Goal: Transaction & Acquisition: Download file/media

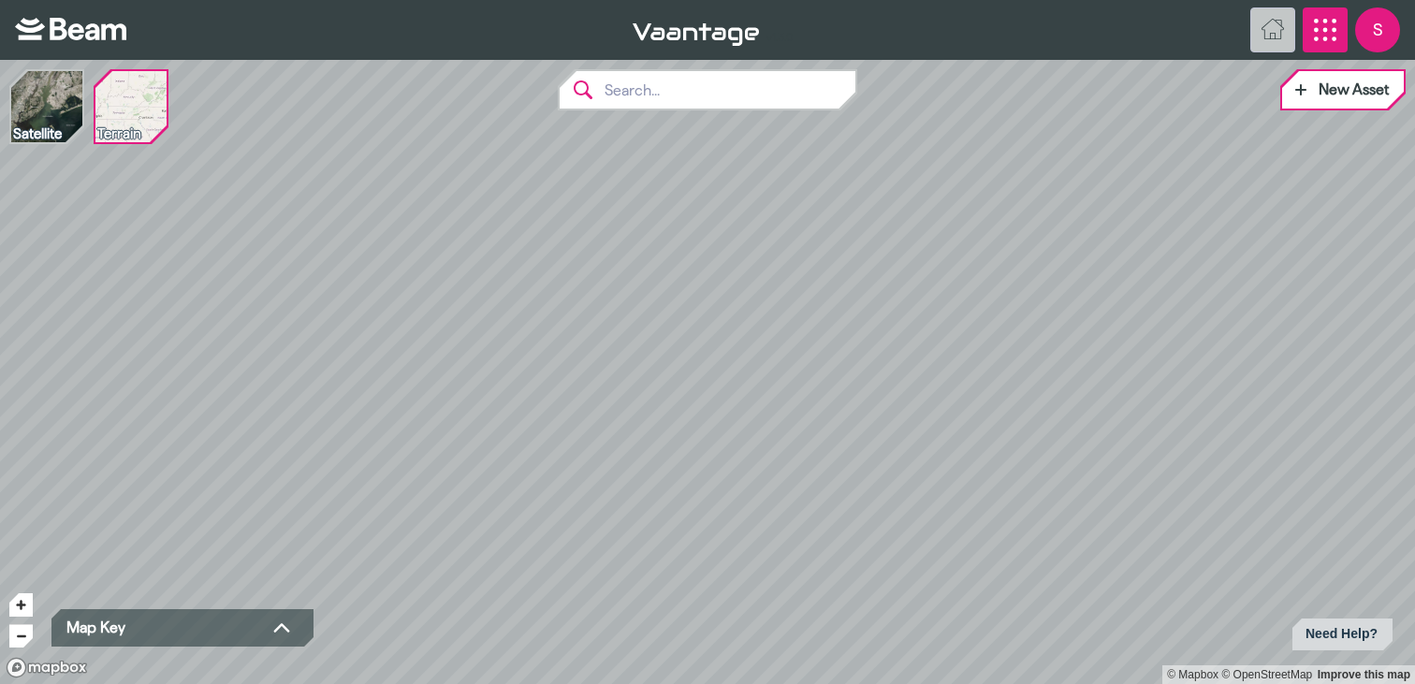
click at [1318, 35] on icon "App Menu" at bounding box center [1325, 30] width 22 height 22
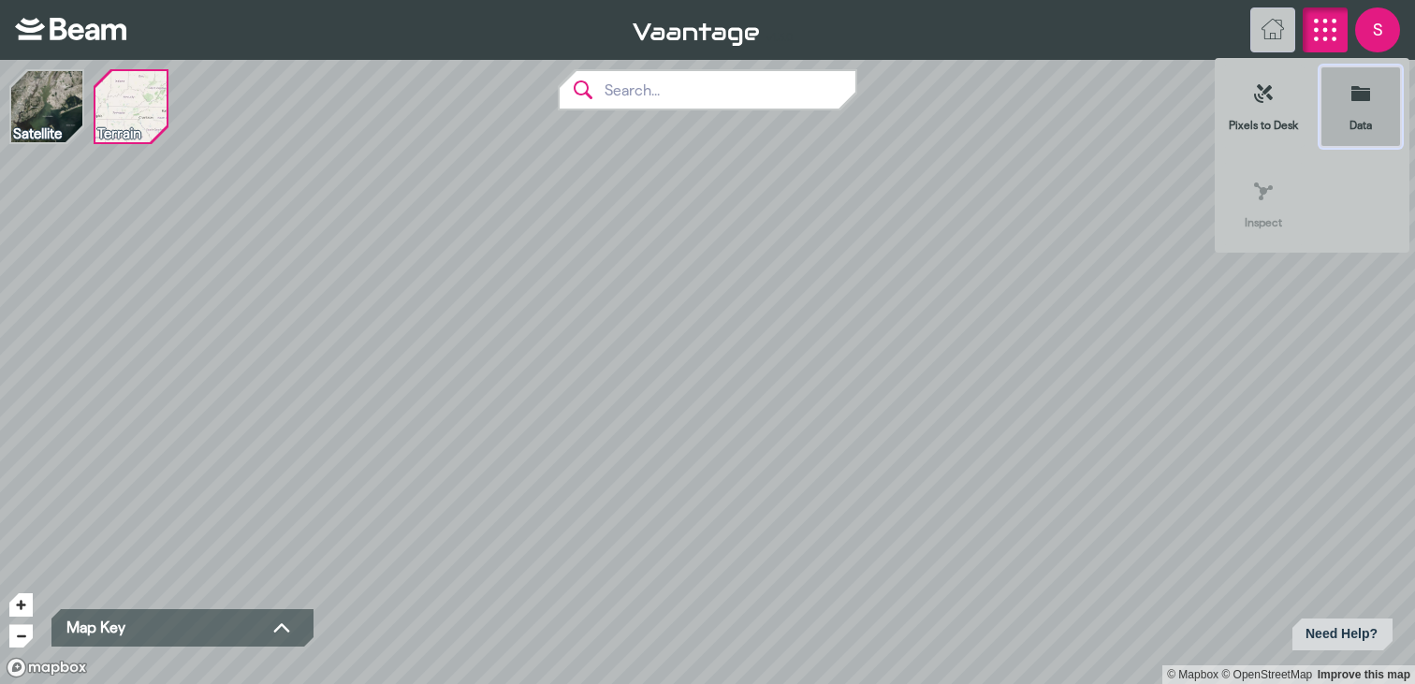
click at [1355, 93] on icon at bounding box center [1360, 93] width 19 height 15
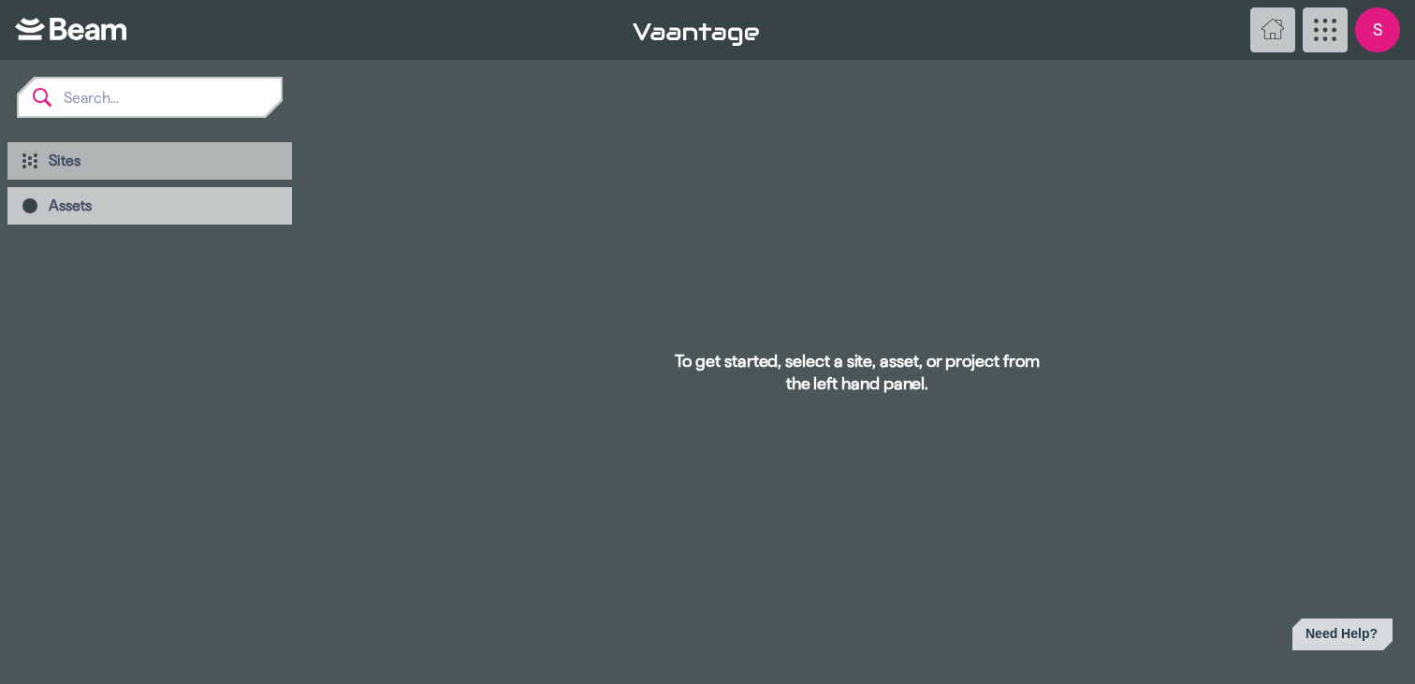
click at [86, 161] on span "Sites" at bounding box center [163, 161] width 228 height 19
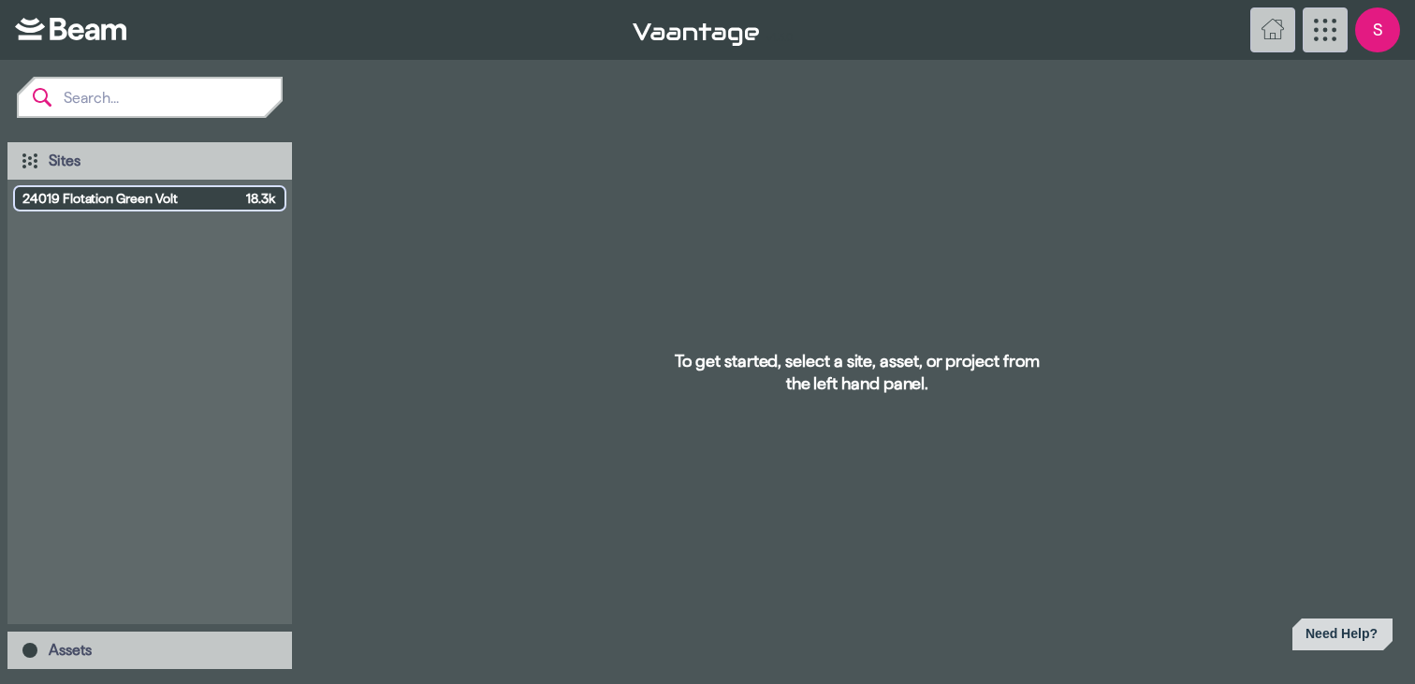
click at [84, 198] on span "24019 Flotation Green Volt" at bounding box center [130, 198] width 216 height 19
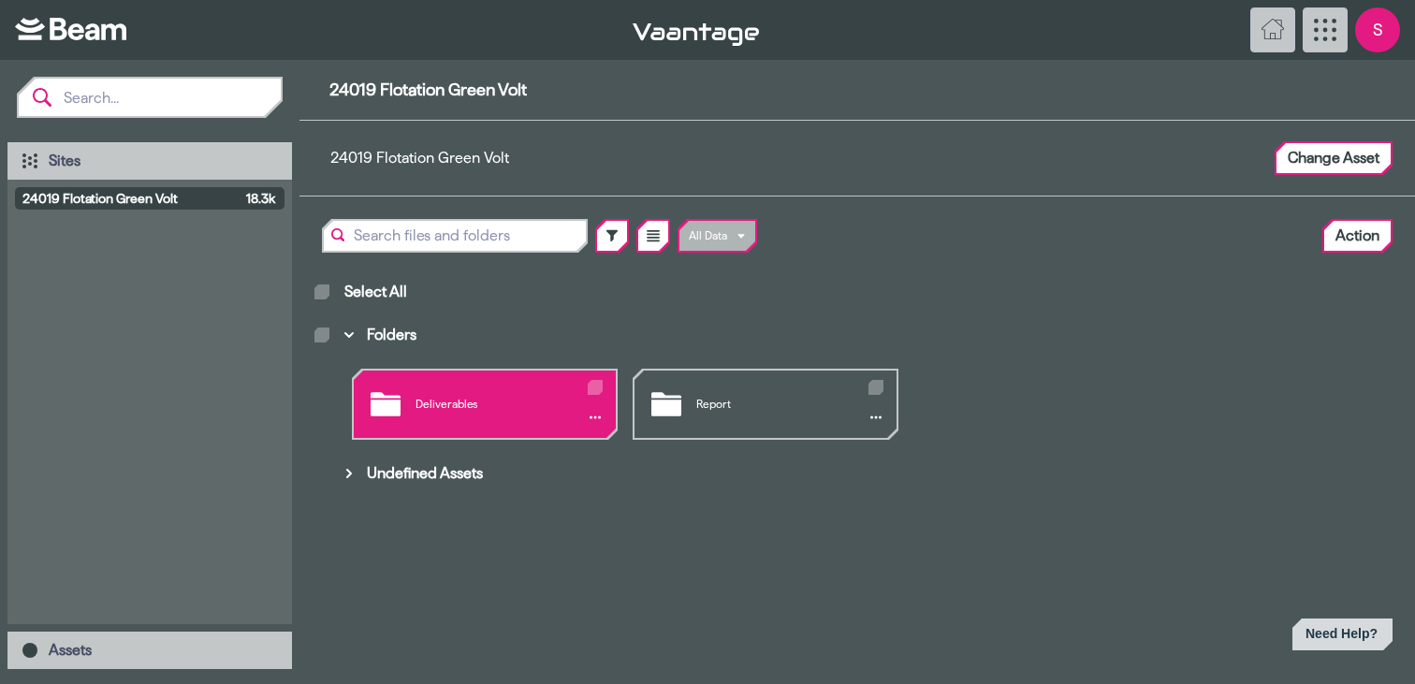
click at [450, 415] on div "Deliverables" at bounding box center [485, 404] width 262 height 67
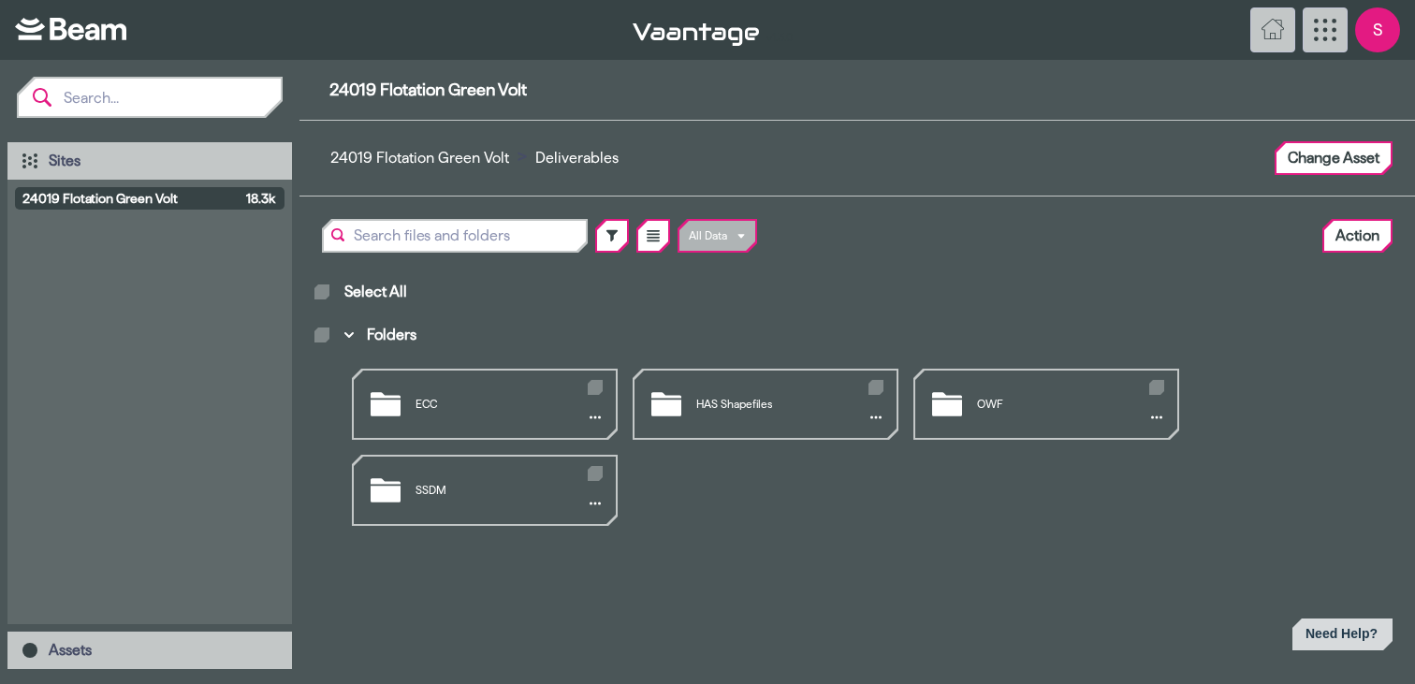
click at [450, 415] on div "ECC" at bounding box center [485, 404] width 262 height 67
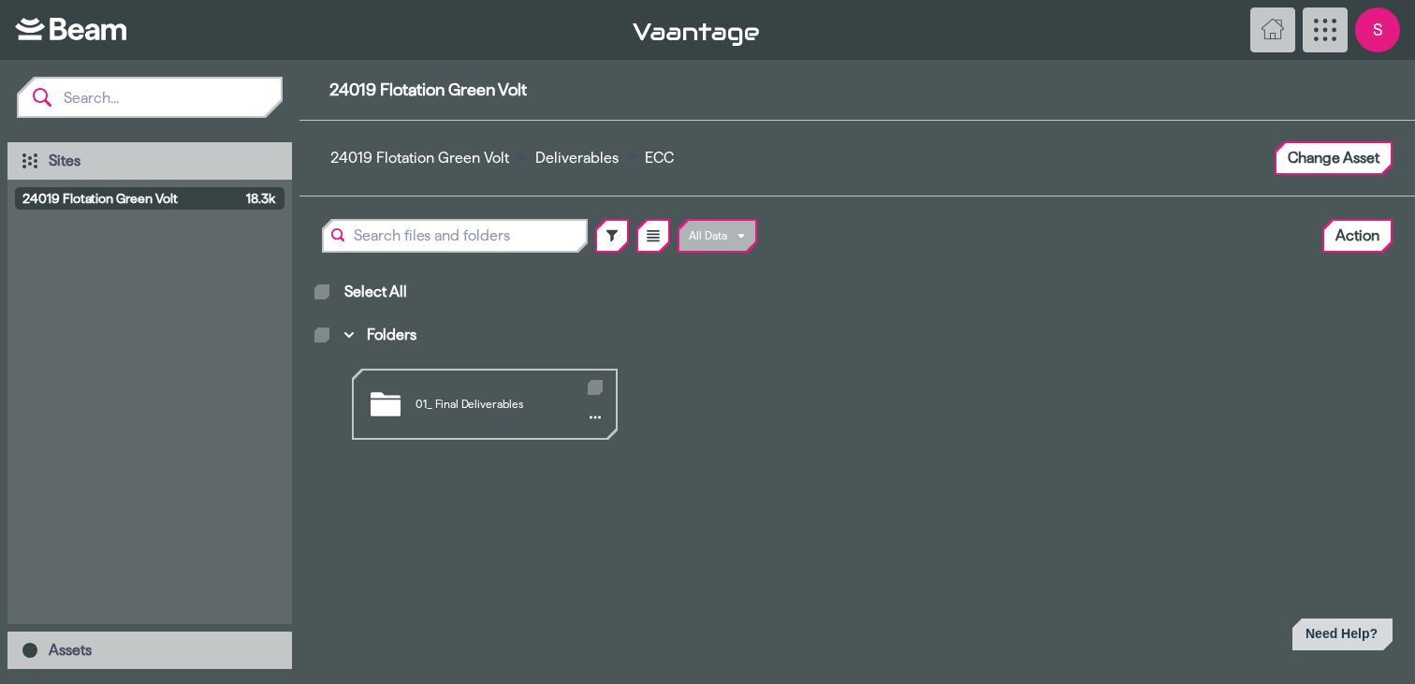
click at [450, 415] on div "01_ Final Deliverables" at bounding box center [485, 404] width 262 height 67
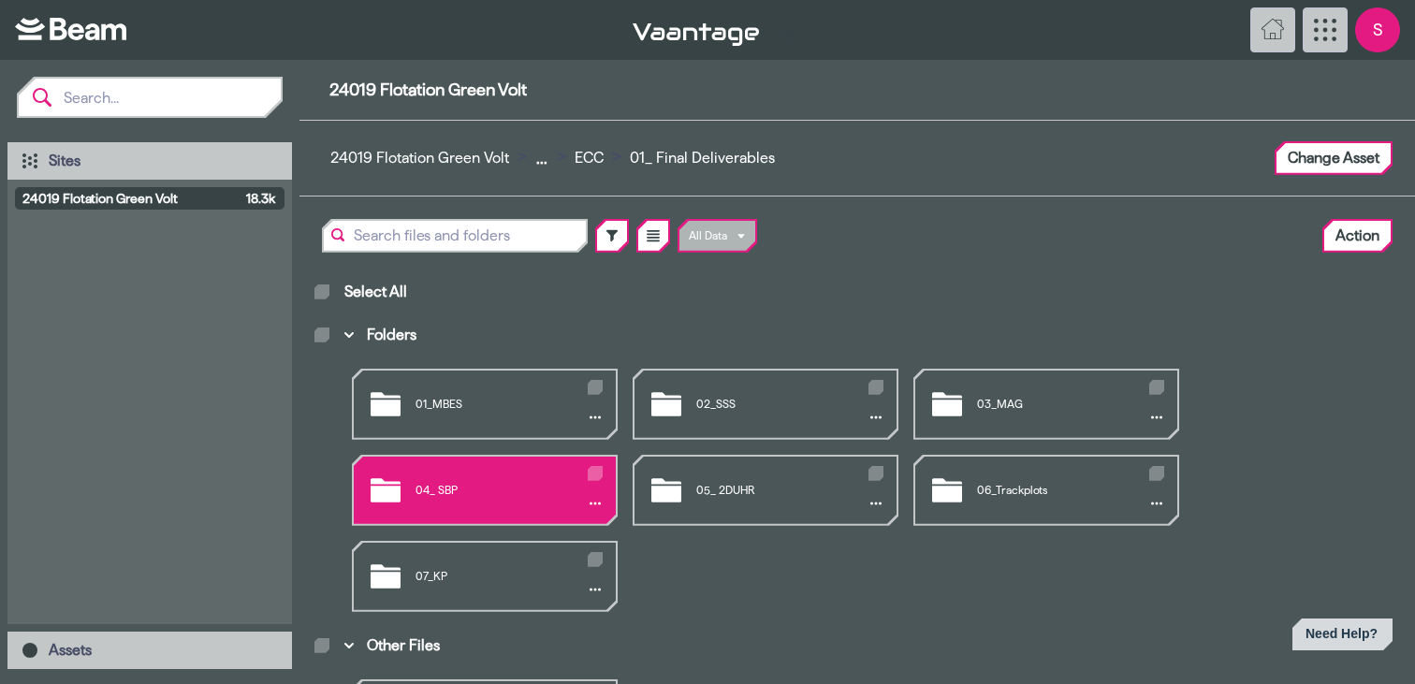
click at [455, 491] on div "04_ SBP" at bounding box center [485, 490] width 262 height 67
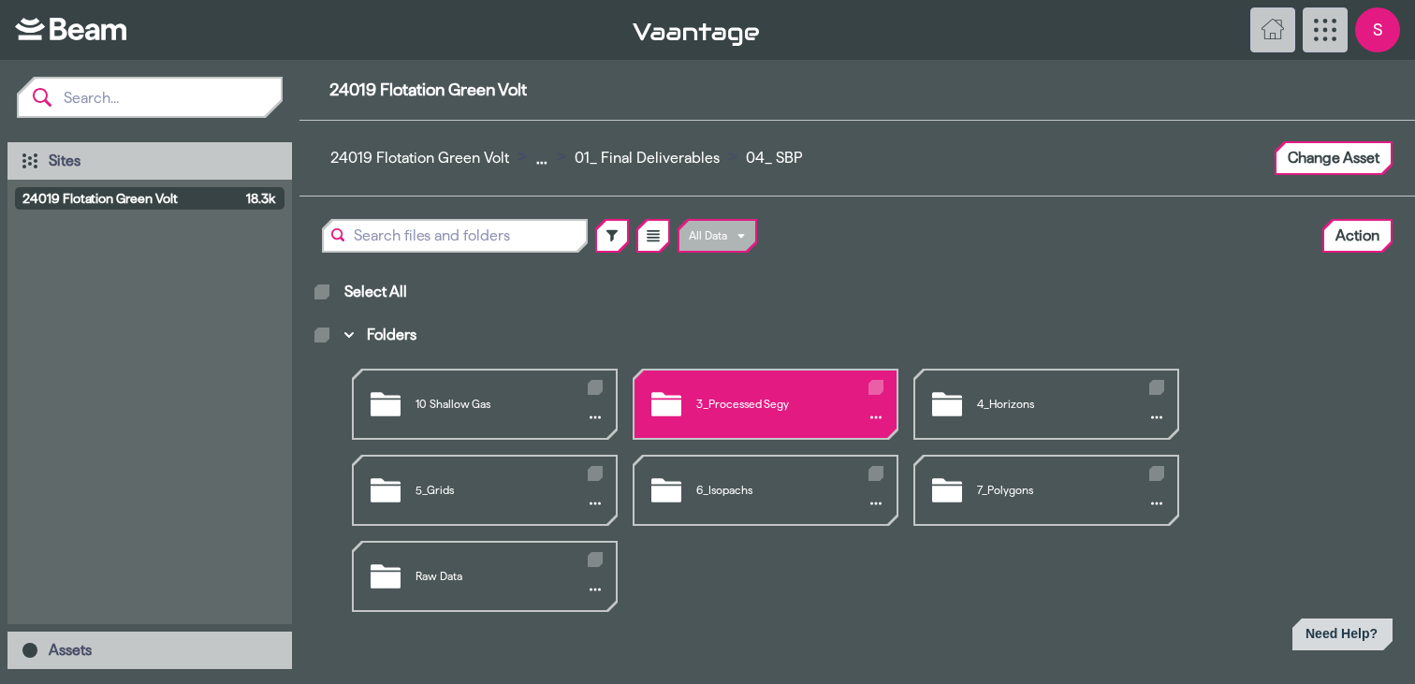
click at [873, 386] on icon "Folders" at bounding box center [875, 388] width 9 height 7
click at [873, 384] on input "Folders" at bounding box center [872, 383] width 1 height 1
checkbox input "true"
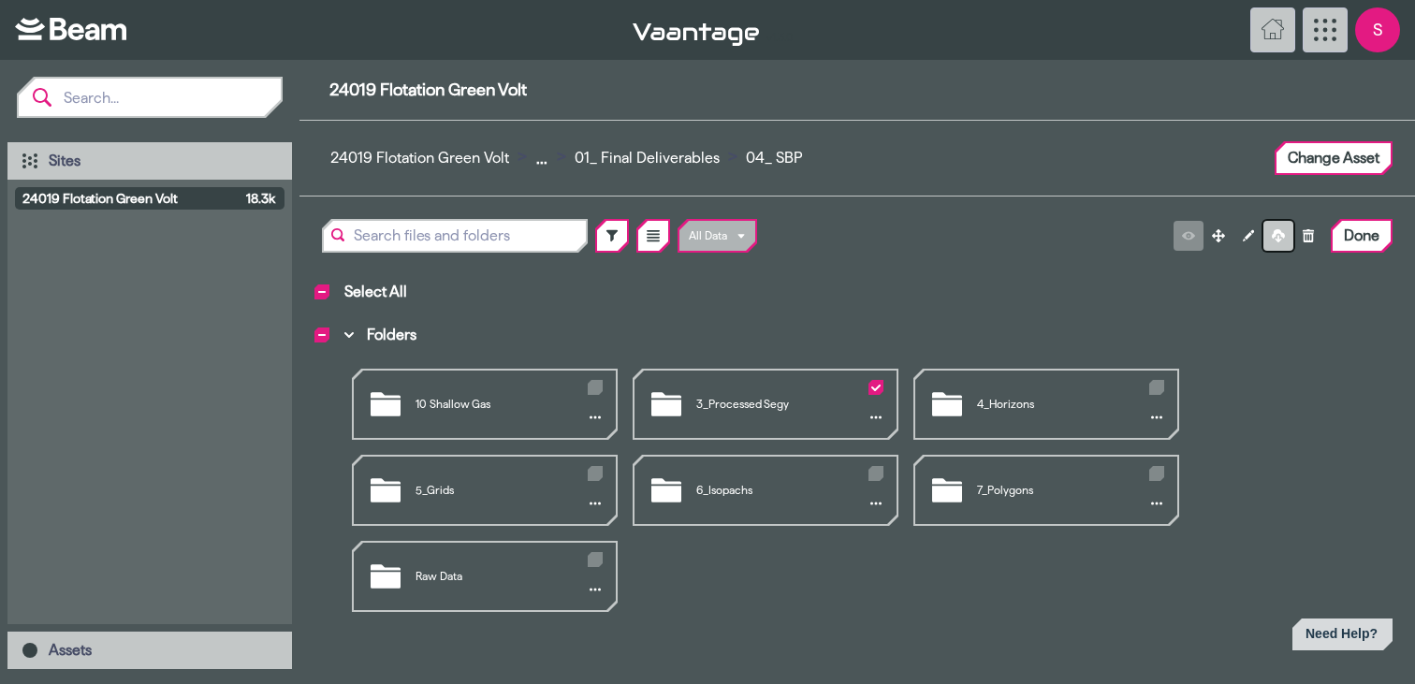
click at [1278, 240] on icon at bounding box center [1278, 235] width 13 height 13
checkbox input "false"
